Goal: Information Seeking & Learning: Understand process/instructions

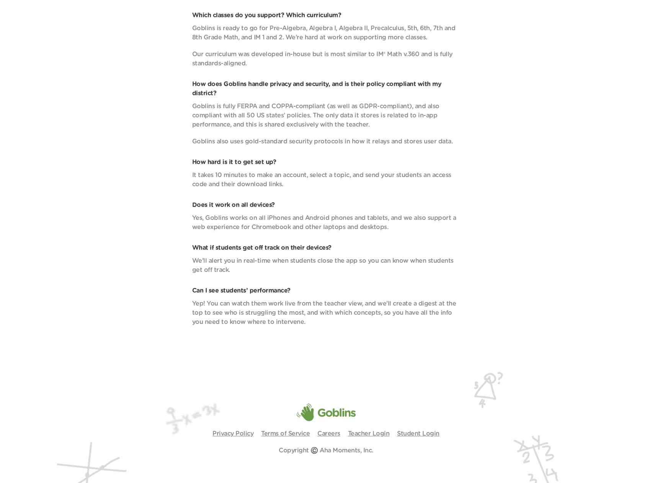
scroll to position [2682, 0]
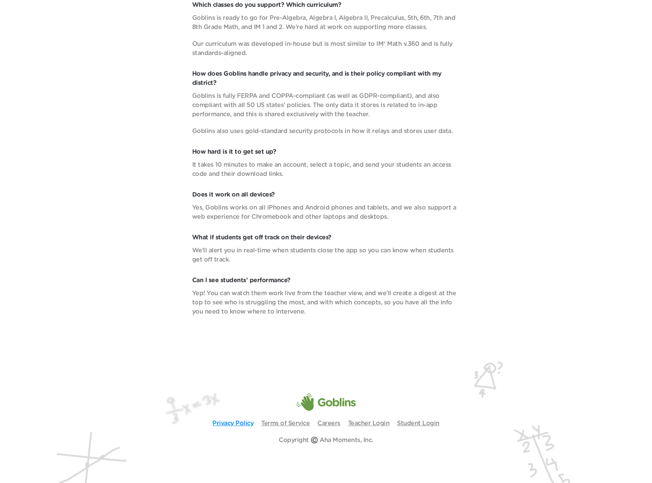
click at [233, 422] on link "Privacy Policy" at bounding box center [232, 424] width 41 height 6
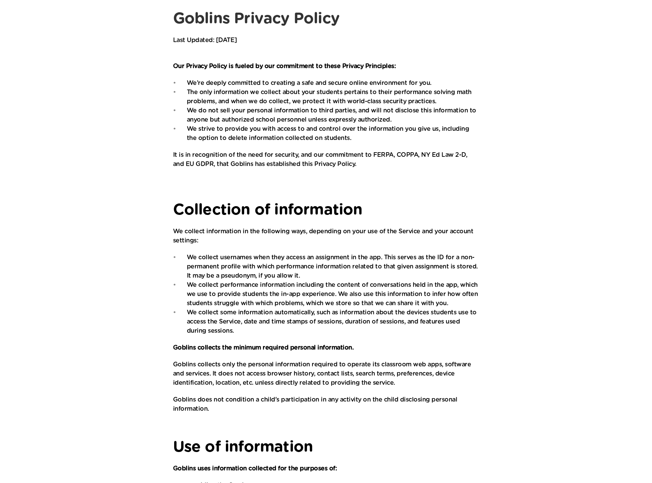
scroll to position [77, 0]
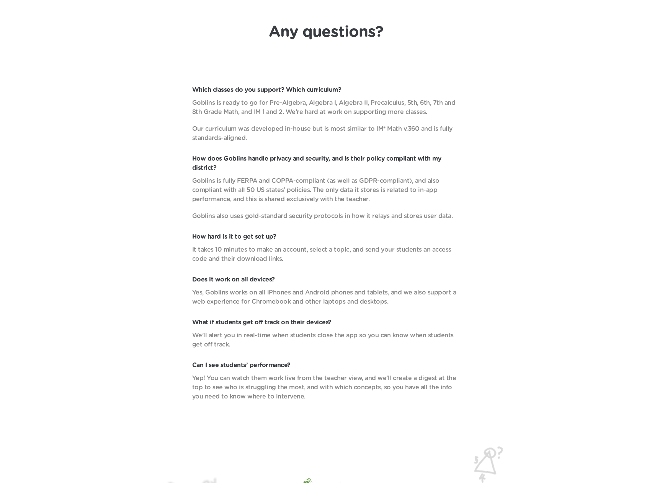
scroll to position [2682, 0]
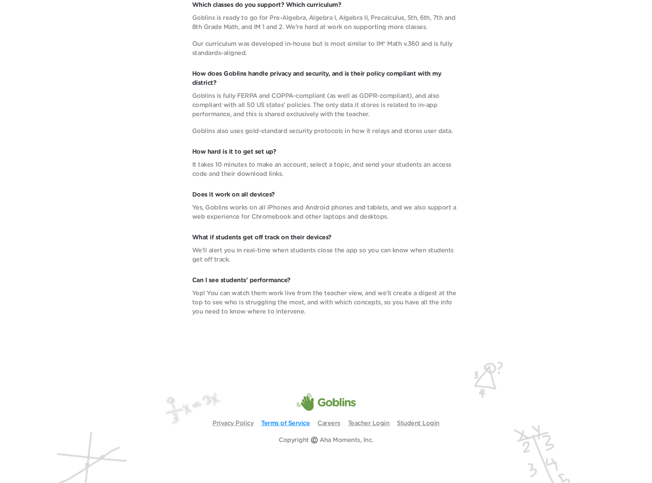
click at [280, 424] on link "Terms of Service" at bounding box center [285, 424] width 49 height 6
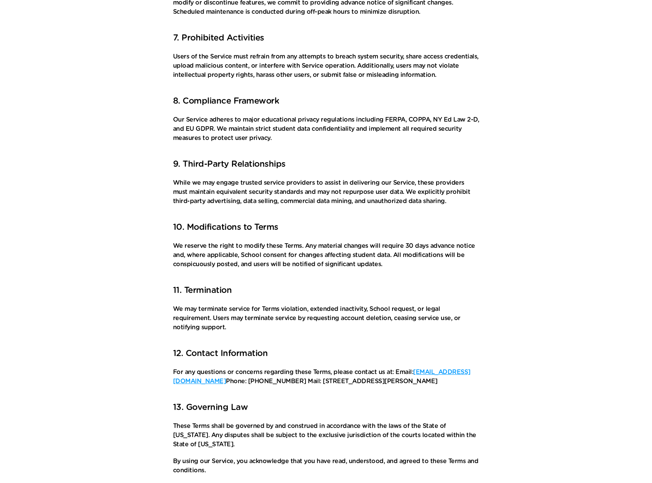
scroll to position [677, 0]
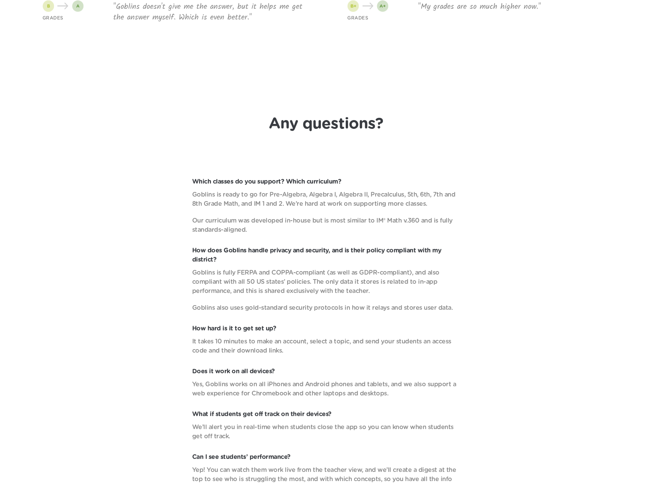
scroll to position [2487, 0]
